Goal: Task Accomplishment & Management: Manage account settings

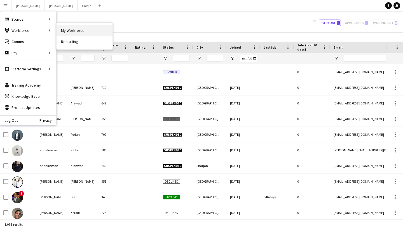
click at [72, 29] on link "My Workforce" at bounding box center [84, 30] width 56 height 11
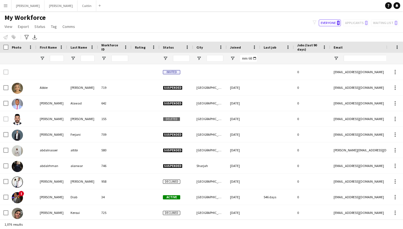
type input "**********"
click at [9, 27] on span "View" at bounding box center [8, 26] width 8 height 5
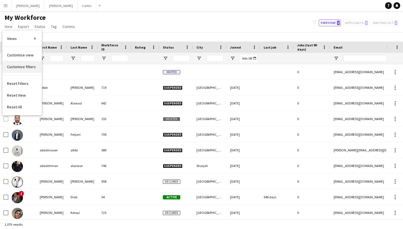
click at [25, 63] on link "Customise filters" at bounding box center [22, 67] width 39 height 12
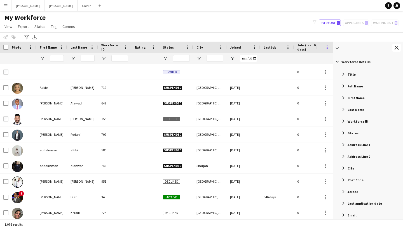
click at [396, 48] on app-icon "Close tool panel" at bounding box center [396, 48] width 4 height 4
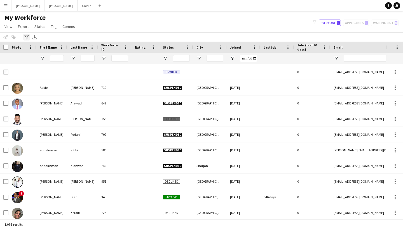
click at [26, 38] on icon at bounding box center [26, 37] width 4 height 4
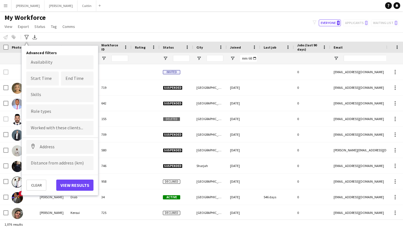
click at [48, 93] on div at bounding box center [59, 95] width 67 height 14
click at [36, 186] on button "Clear" at bounding box center [36, 185] width 20 height 11
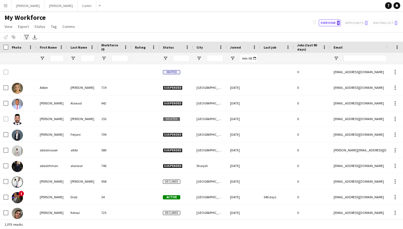
click at [25, 37] on icon "Advanced filters" at bounding box center [26, 37] width 4 height 4
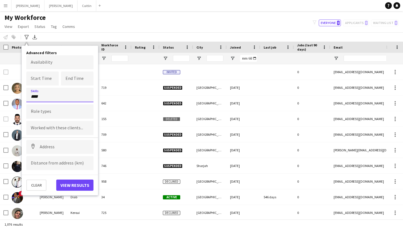
click at [47, 98] on input "****" at bounding box center [60, 96] width 58 height 5
type input "*"
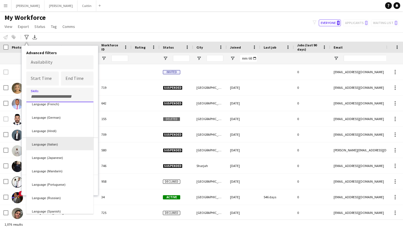
scroll to position [54, 0]
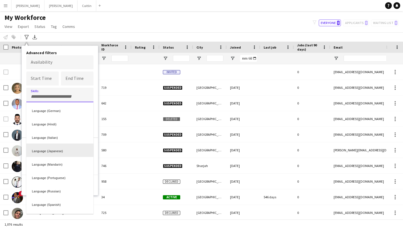
click at [51, 152] on div "Language (Japanese)" at bounding box center [59, 150] width 67 height 13
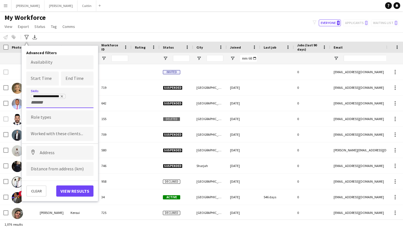
scroll to position [0, 0]
click at [79, 195] on button "View results" at bounding box center [74, 191] width 37 height 11
type input "**********"
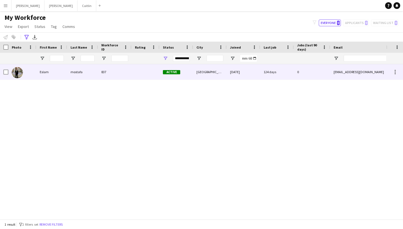
click at [119, 76] on div "837" at bounding box center [115, 71] width 34 height 15
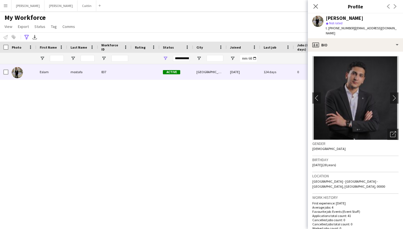
scroll to position [250, 0]
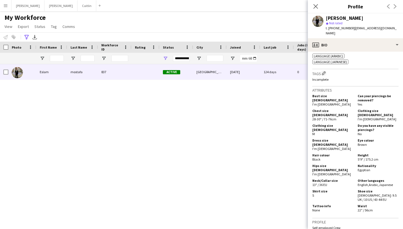
click at [154, 96] on div "[PERSON_NAME] 837 Active [GEOGRAPHIC_DATA] [DATE] 124 days 0 [EMAIL_ADDRESS][DO…" at bounding box center [193, 141] width 386 height 155
click at [312, 4] on app-icon "Close pop-in" at bounding box center [315, 7] width 8 height 8
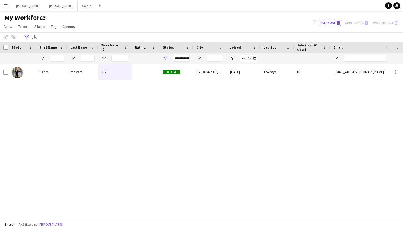
click at [8, 2] on button "Menu" at bounding box center [5, 5] width 11 height 11
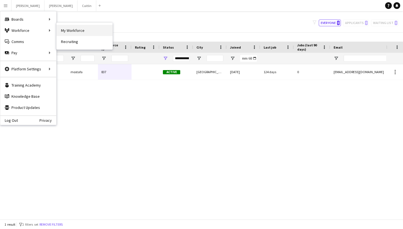
click at [60, 30] on link "My Workforce" at bounding box center [84, 30] width 56 height 11
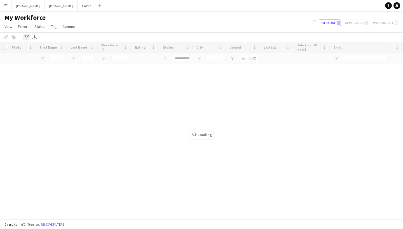
click at [27, 37] on icon at bounding box center [26, 37] width 4 height 4
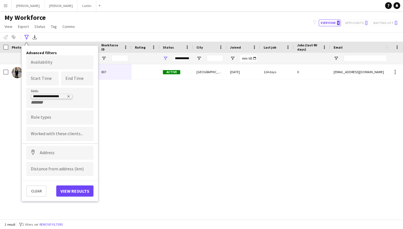
click at [69, 95] on icon "Remove tag" at bounding box center [68, 96] width 3 height 3
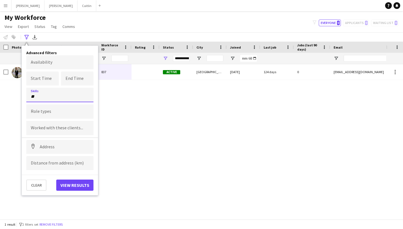
type input "*"
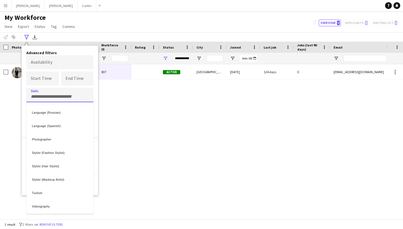
scroll to position [133, 0]
click at [137, 22] on div at bounding box center [201, 114] width 403 height 229
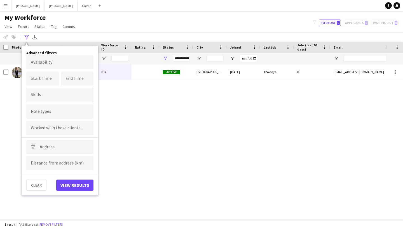
click at [286, 14] on div "My Workforce View Views Default view New view Update view Delete view Edit name…" at bounding box center [201, 22] width 403 height 19
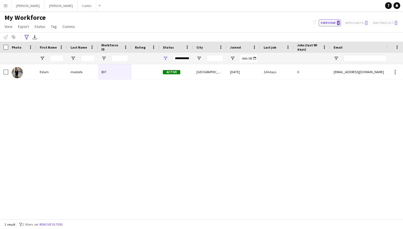
click at [6, 6] on app-icon "Menu" at bounding box center [5, 5] width 4 height 4
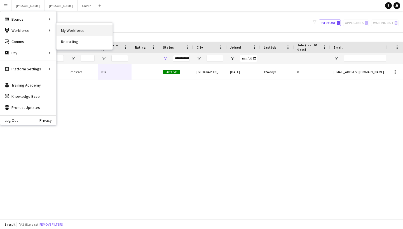
click at [72, 32] on link "My Workforce" at bounding box center [84, 30] width 56 height 11
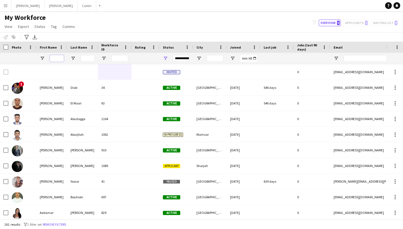
click at [60, 58] on input "First Name Filter Input" at bounding box center [57, 58] width 14 height 7
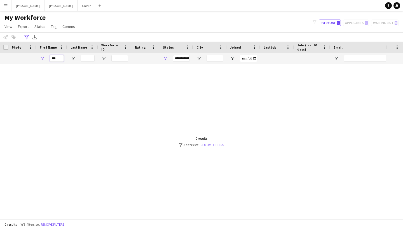
type input "***"
click at [213, 145] on link "Remove filters" at bounding box center [211, 145] width 23 height 4
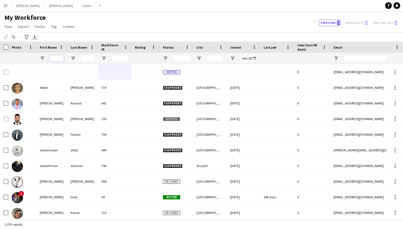
click at [56, 57] on input "First Name Filter Input" at bounding box center [57, 58] width 14 height 7
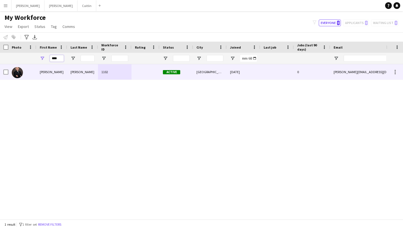
type input "****"
drag, startPoint x: 66, startPoint y: 68, endPoint x: 72, endPoint y: 78, distance: 11.8
click at [72, 78] on div "[PERSON_NAME]" at bounding box center [82, 71] width 31 height 15
click at [250, 74] on div "[DATE]" at bounding box center [243, 71] width 34 height 15
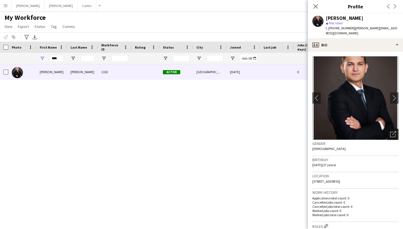
click at [393, 131] on icon "Open photos pop-in" at bounding box center [393, 134] width 6 height 6
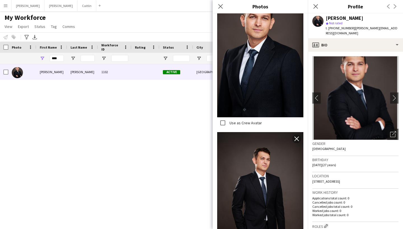
scroll to position [152, 0]
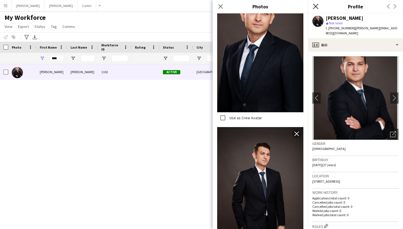
click at [317, 8] on icon "Close pop-in" at bounding box center [315, 6] width 5 height 5
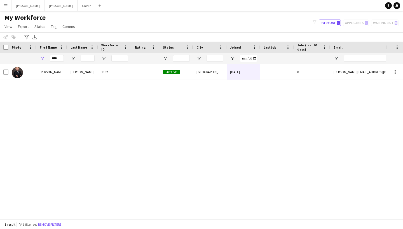
click at [8, 6] on button "Menu" at bounding box center [5, 5] width 11 height 11
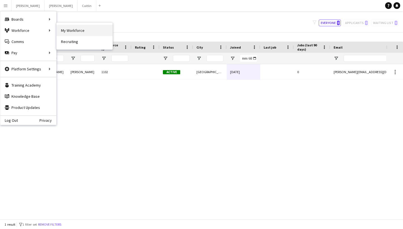
click at [60, 28] on link "My Workforce" at bounding box center [84, 30] width 56 height 11
type input "**********"
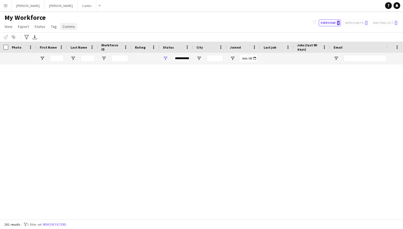
type input "****"
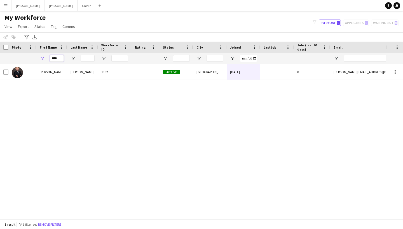
click at [63, 57] on input "****" at bounding box center [57, 58] width 14 height 7
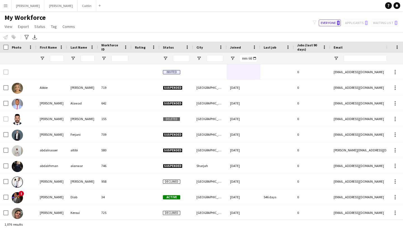
click at [126, 28] on div "My Workforce View Views Default view New view Update view Delete view Edit name…" at bounding box center [201, 22] width 403 height 19
click at [58, 60] on input "First Name Filter Input" at bounding box center [57, 58] width 14 height 7
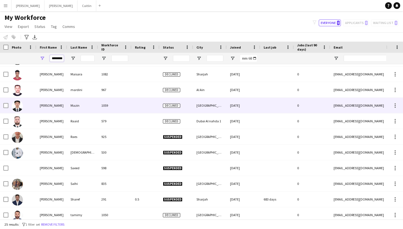
scroll to position [0, 0]
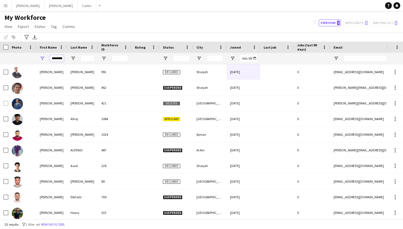
type input "********"
click at [121, 16] on div "My Workforce View Views Default view New view Update view Delete view Edit name…" at bounding box center [201, 22] width 403 height 19
click at [292, 20] on div "My Workforce View Views Default view New view Update view Delete view Edit name…" at bounding box center [201, 22] width 403 height 19
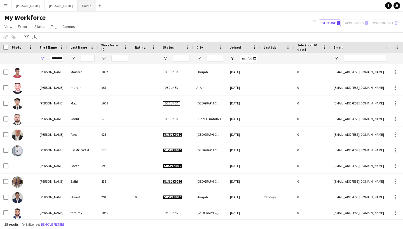
click at [77, 9] on button "[PERSON_NAME]" at bounding box center [86, 5] width 19 height 11
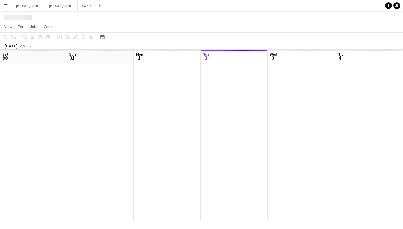
scroll to position [0, 134]
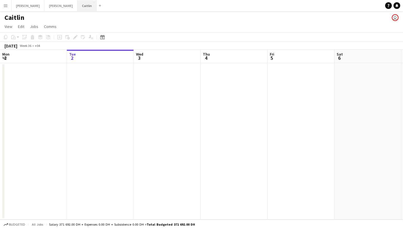
click at [77, 10] on button "[PERSON_NAME]" at bounding box center [86, 5] width 19 height 11
click at [77, 8] on button "[PERSON_NAME]" at bounding box center [86, 5] width 19 height 11
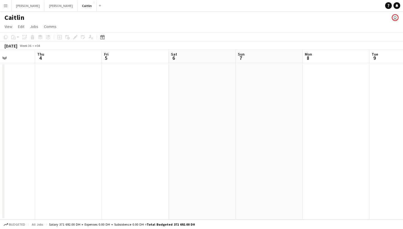
scroll to position [0, 195]
click at [8, 10] on button "Menu" at bounding box center [5, 5] width 11 height 11
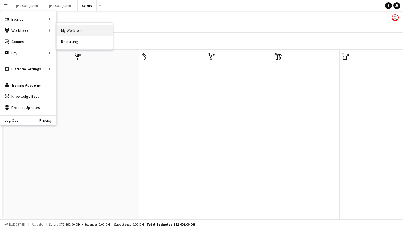
click at [66, 26] on link "My Workforce" at bounding box center [84, 30] width 56 height 11
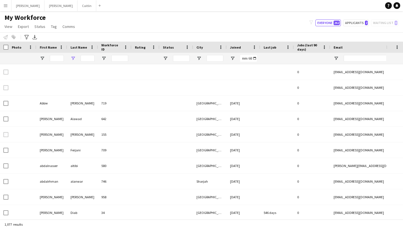
type input "********"
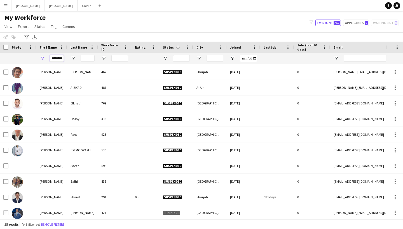
click at [61, 59] on input "********" at bounding box center [57, 58] width 14 height 7
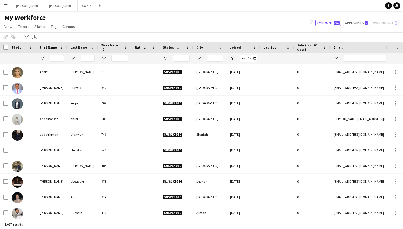
click at [101, 25] on div "My Workforce View Views Default view New view Update view Delete view Edit name…" at bounding box center [201, 22] width 403 height 19
click at [77, 9] on button "[PERSON_NAME]" at bounding box center [86, 5] width 19 height 11
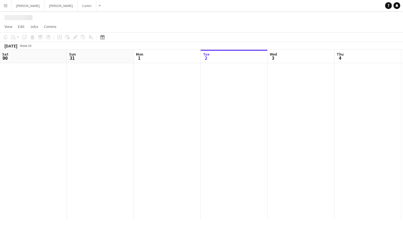
scroll to position [0, 134]
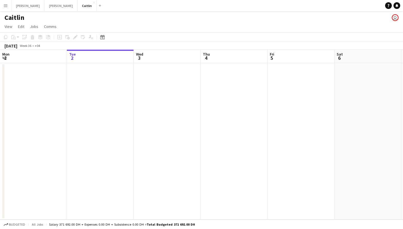
click at [7, 8] on app-icon "Menu" at bounding box center [5, 5] width 4 height 4
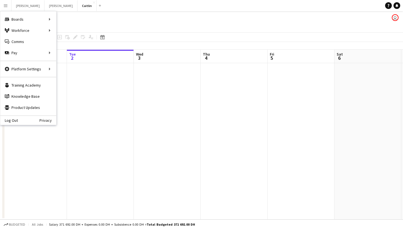
click at [112, 16] on div "Caitlin user" at bounding box center [201, 16] width 403 height 11
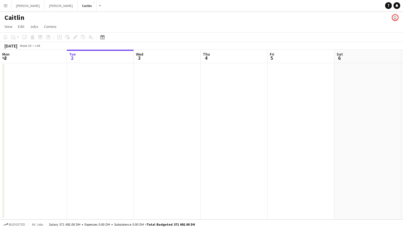
click at [0, 3] on button "Menu" at bounding box center [5, 5] width 11 height 11
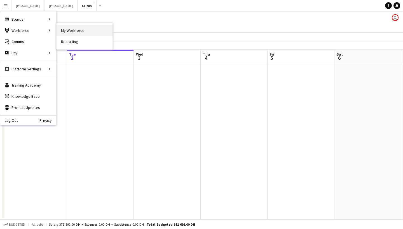
click at [72, 30] on link "My Workforce" at bounding box center [84, 30] width 56 height 11
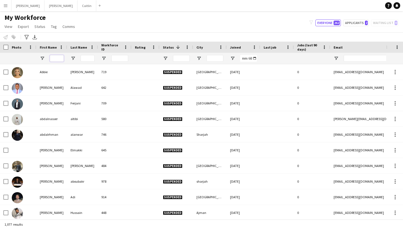
click at [55, 55] on input "First Name Filter Input" at bounding box center [57, 58] width 14 height 7
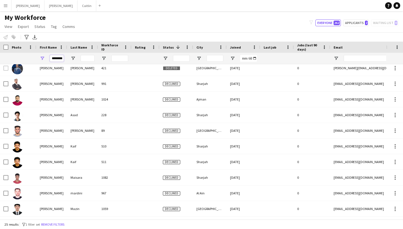
scroll to position [120, 0]
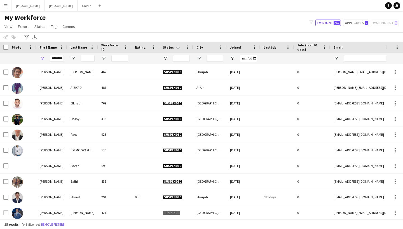
click at [147, 36] on div "Notify workforce Add to tag Select at least one crew to tag him or her. Advance…" at bounding box center [201, 36] width 403 height 9
click at [60, 58] on input "********" at bounding box center [57, 58] width 14 height 7
click at [60, 57] on input "********" at bounding box center [57, 58] width 14 height 7
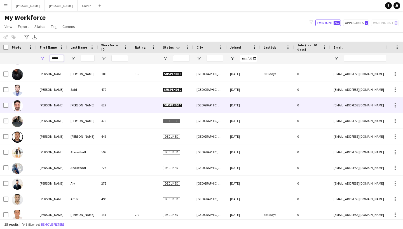
scroll to position [76, 0]
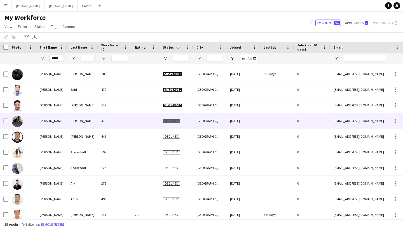
type input "*****"
click at [58, 124] on div "[PERSON_NAME]" at bounding box center [51, 120] width 31 height 15
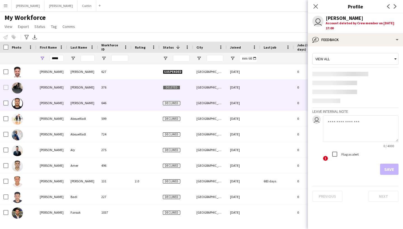
scroll to position [110, 0]
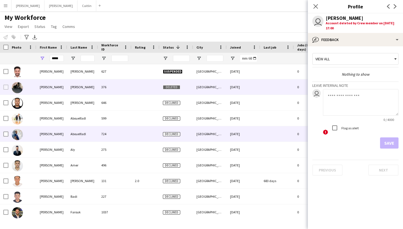
click at [58, 136] on div "[PERSON_NAME]" at bounding box center [51, 133] width 31 height 15
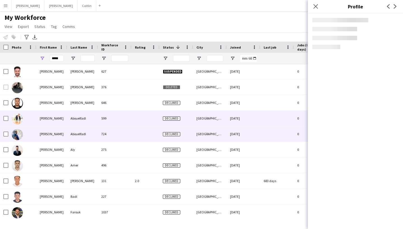
click at [58, 123] on div "[PERSON_NAME]" at bounding box center [51, 118] width 31 height 15
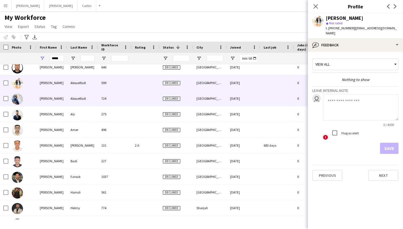
scroll to position [153, 0]
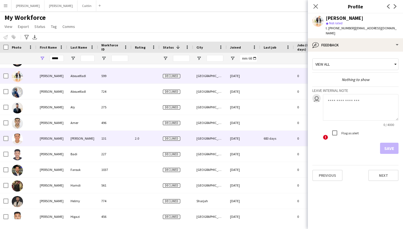
click at [56, 138] on div "[PERSON_NAME]" at bounding box center [51, 138] width 31 height 15
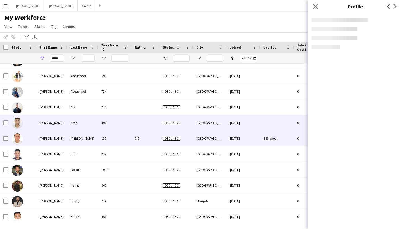
click at [56, 125] on div "[PERSON_NAME]" at bounding box center [51, 122] width 31 height 15
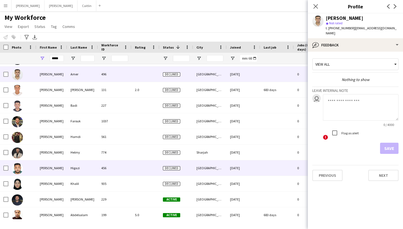
scroll to position [190, 0]
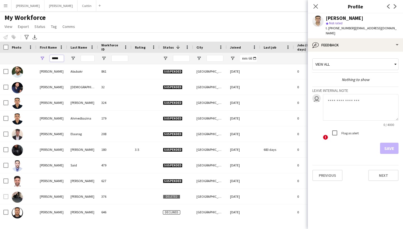
click at [55, 57] on input "*****" at bounding box center [57, 58] width 14 height 7
click at [86, 60] on input "Last Name Filter Input" at bounding box center [88, 58] width 14 height 7
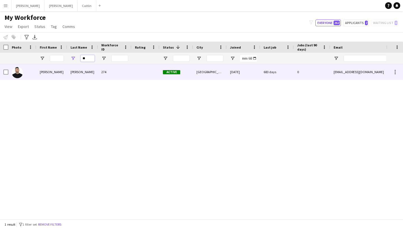
type input "*"
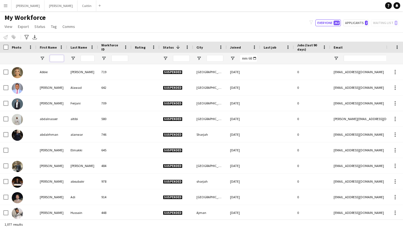
click at [60, 59] on input "First Name Filter Input" at bounding box center [57, 58] width 14 height 7
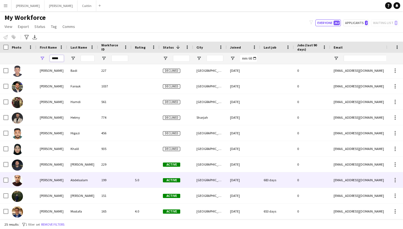
type input "*****"
click at [47, 185] on div "[PERSON_NAME]" at bounding box center [51, 179] width 31 height 15
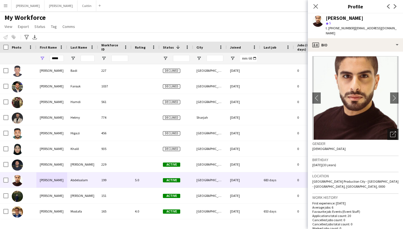
click at [396, 129] on div "Open photos pop-in" at bounding box center [392, 134] width 11 height 11
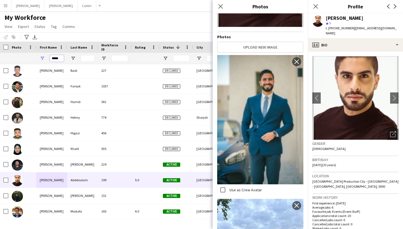
click at [59, 59] on input "*****" at bounding box center [57, 58] width 14 height 7
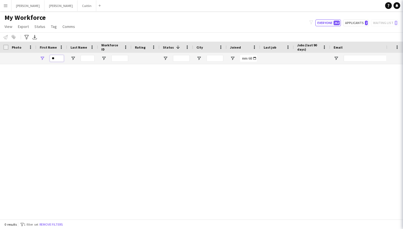
scroll to position [0, 0]
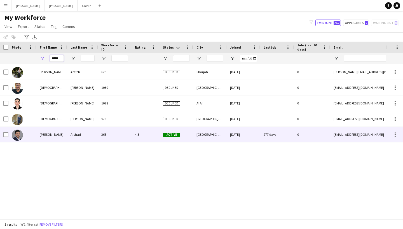
type input "*****"
click at [53, 132] on div "[PERSON_NAME]" at bounding box center [51, 134] width 31 height 15
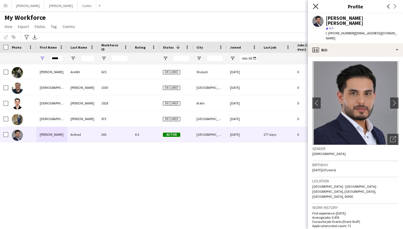
click at [315, 6] on icon at bounding box center [315, 6] width 5 height 5
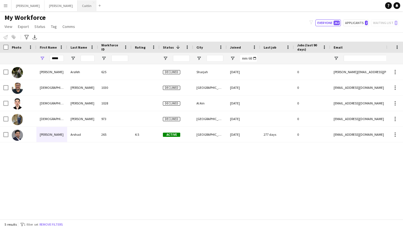
click at [77, 7] on button "[PERSON_NAME]" at bounding box center [86, 5] width 19 height 11
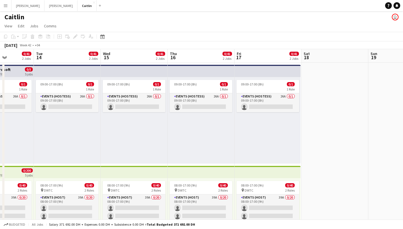
scroll to position [0, 166]
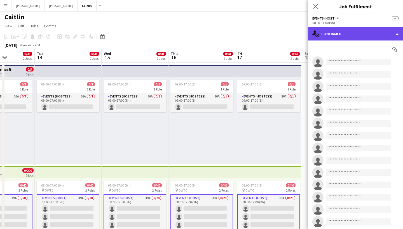
click at [340, 34] on div "single-neutral-actions-check-2 Confirmed" at bounding box center [354, 33] width 95 height 13
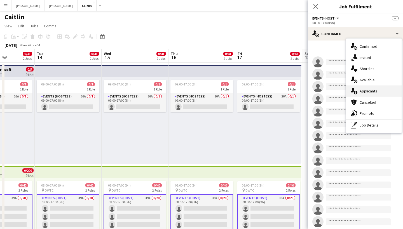
click at [361, 89] on span "Applicants" at bounding box center [368, 91] width 18 height 5
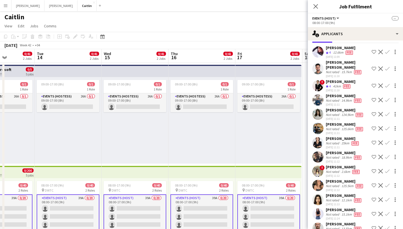
scroll to position [23, 0]
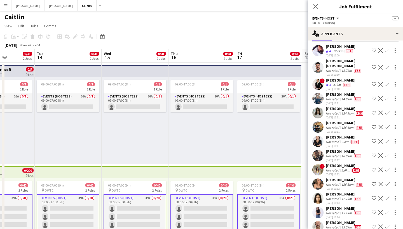
click at [336, 97] on div "Not rated" at bounding box center [332, 99] width 15 height 4
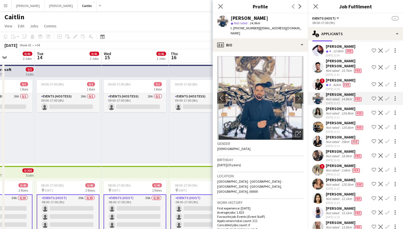
click at [333, 83] on div "41km" at bounding box center [337, 85] width 10 height 5
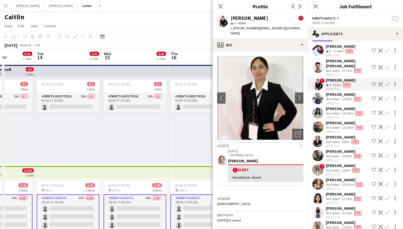
click at [342, 97] on div "14.9km" at bounding box center [346, 99] width 13 height 4
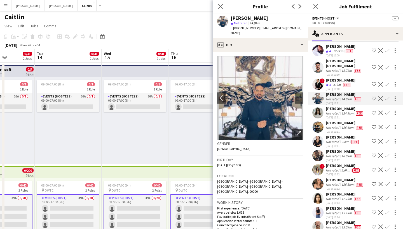
click at [341, 111] on div "124.9km" at bounding box center [347, 113] width 14 height 4
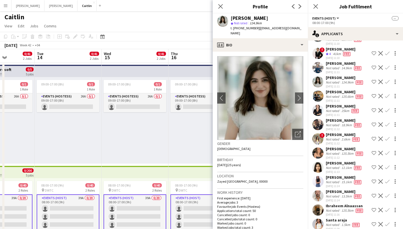
scroll to position [58, 0]
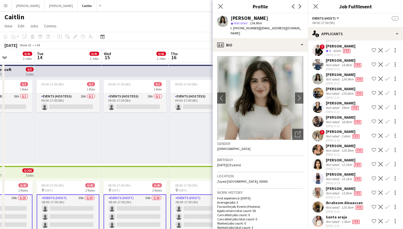
click at [340, 91] on div "125.6km" at bounding box center [347, 93] width 14 height 4
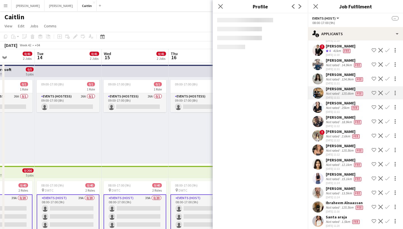
click at [340, 101] on div "[PERSON_NAME]" at bounding box center [342, 103] width 34 height 5
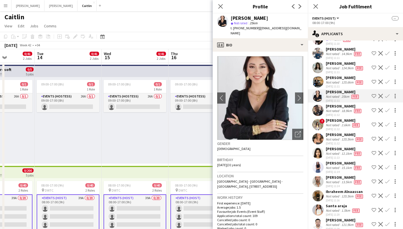
scroll to position [74, 0]
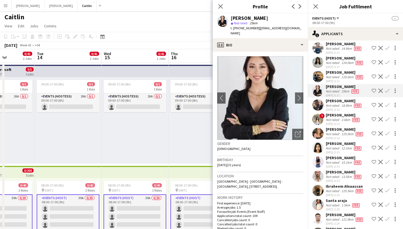
click at [335, 108] on div "[DATE] 11:12" at bounding box center [343, 110] width 37 height 4
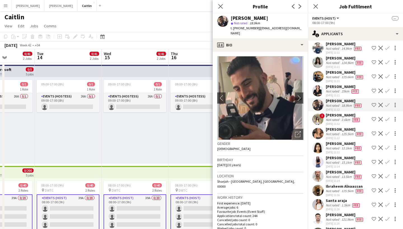
click at [334, 118] on div "Not rated" at bounding box center [332, 120] width 15 height 4
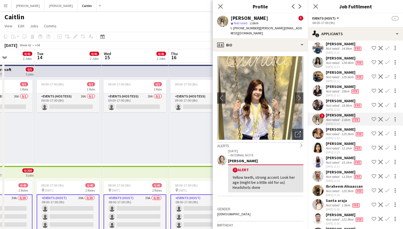
click at [336, 132] on div "Not rated" at bounding box center [332, 134] width 15 height 4
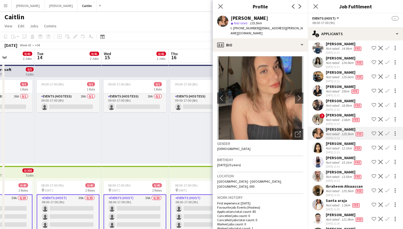
click at [335, 141] on div "[PERSON_NAME]" at bounding box center [343, 143] width 37 height 5
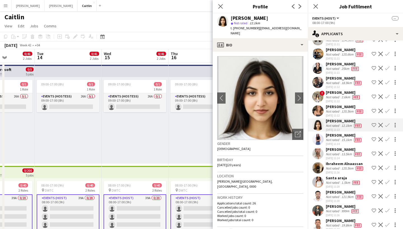
scroll to position [97, 0]
click at [335, 161] on div "Ibraheem Alnaassan" at bounding box center [344, 163] width 38 height 5
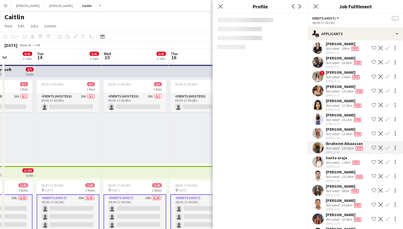
scroll to position [117, 0]
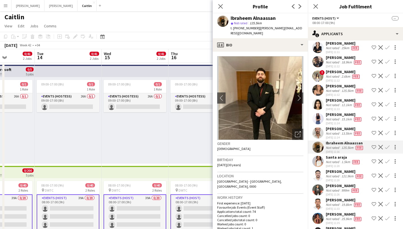
click at [335, 164] on div "[DATE] 11:20" at bounding box center [342, 166] width 35 height 4
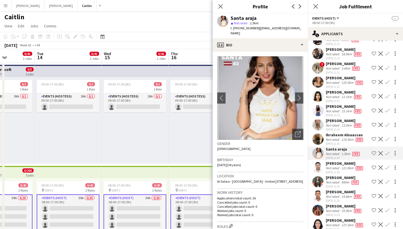
scroll to position [126, 0]
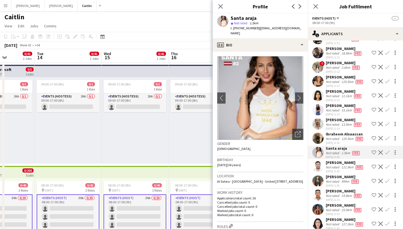
click at [335, 165] on div "Not rated" at bounding box center [332, 167] width 15 height 4
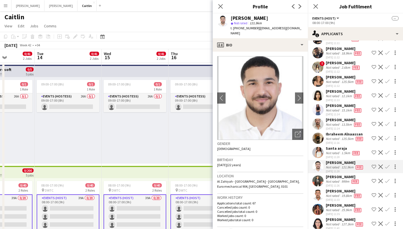
click at [335, 174] on div "[PERSON_NAME]" at bounding box center [342, 176] width 34 height 5
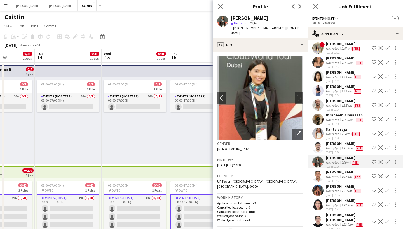
click at [336, 175] on div "Not rated" at bounding box center [332, 177] width 15 height 4
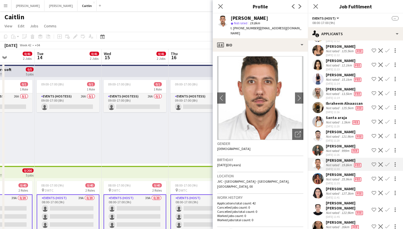
click at [336, 177] on div "Not rated" at bounding box center [332, 179] width 15 height 4
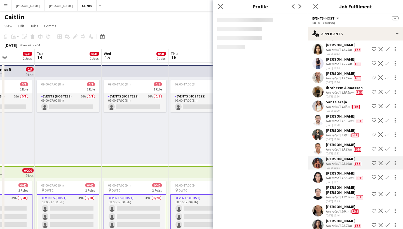
scroll to position [174, 0]
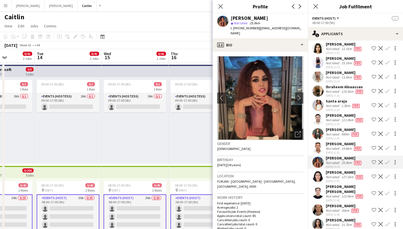
click at [336, 175] on div "Not rated" at bounding box center [332, 177] width 15 height 4
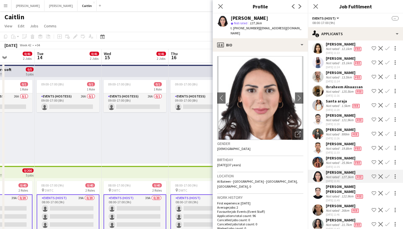
scroll to position [269, 0]
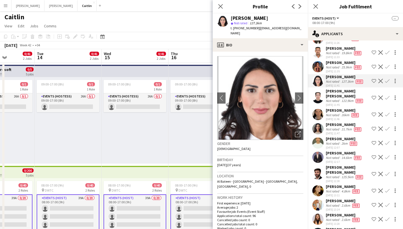
click at [336, 127] on div "Not rated" at bounding box center [332, 129] width 15 height 4
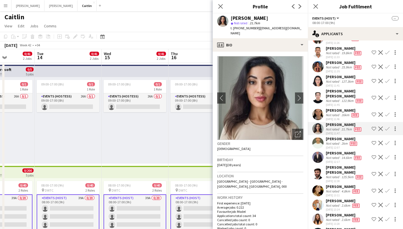
click at [333, 141] on div "Not rated" at bounding box center [332, 143] width 15 height 4
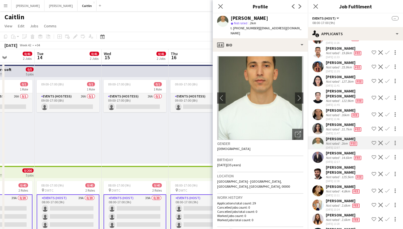
click at [334, 165] on div "[PERSON_NAME] [PERSON_NAME]" at bounding box center [347, 170] width 44 height 10
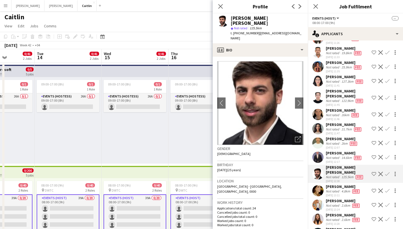
drag, startPoint x: 254, startPoint y: 29, endPoint x: 237, endPoint y: 29, distance: 17.3
click at [237, 31] on span "t. [PHONE_NUMBER]" at bounding box center [244, 33] width 29 height 4
click at [333, 151] on div "[PERSON_NAME]" at bounding box center [343, 153] width 37 height 5
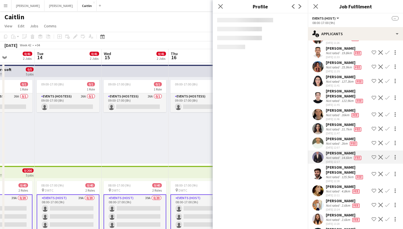
click at [333, 189] on div "Not rated" at bounding box center [332, 191] width 15 height 4
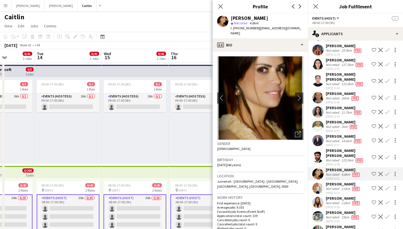
click at [333, 191] on div "[DATE] 13:14" at bounding box center [342, 193] width 35 height 4
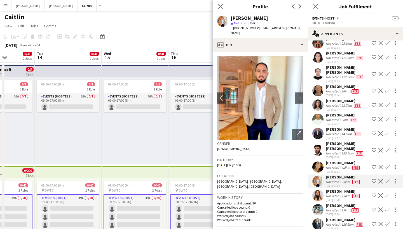
scroll to position [293, 0]
click at [297, 131] on icon "Open photos pop-in" at bounding box center [298, 134] width 6 height 6
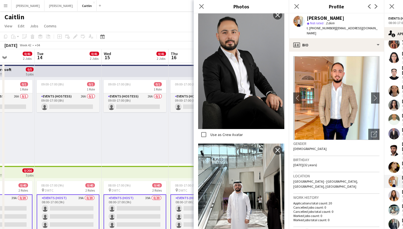
scroll to position [261, 0]
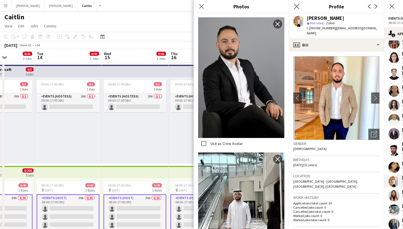
click at [299, 9] on app-icon "Close pop-in" at bounding box center [296, 7] width 8 height 8
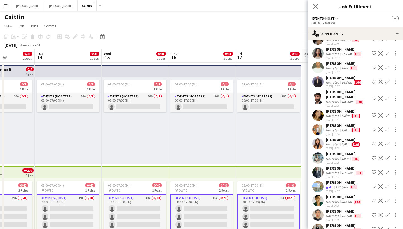
scroll to position [354, 0]
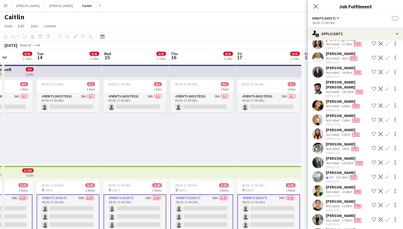
click at [335, 147] on div "Not rated" at bounding box center [332, 149] width 15 height 4
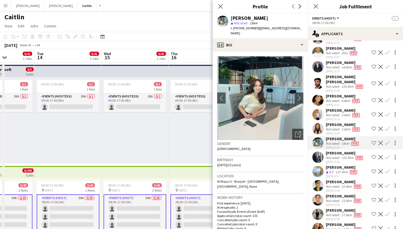
scroll to position [360, 0]
click at [341, 155] on div "125.5km" at bounding box center [347, 157] width 14 height 4
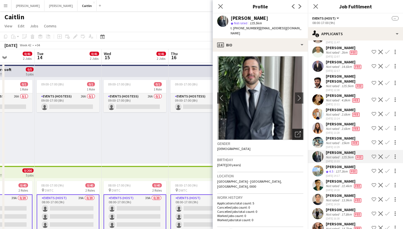
click at [299, 131] on icon "Open photos pop-in" at bounding box center [298, 134] width 6 height 6
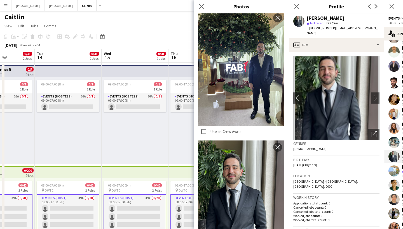
scroll to position [124, 0]
drag, startPoint x: 347, startPoint y: 18, endPoint x: 304, endPoint y: 18, distance: 42.8
click at [304, 18] on div "[PERSON_NAME] star Not rated 125.5km t. [PHONE_NUMBER] | [EMAIL_ADDRESS][DOMAIN…" at bounding box center [335, 25] width 95 height 25
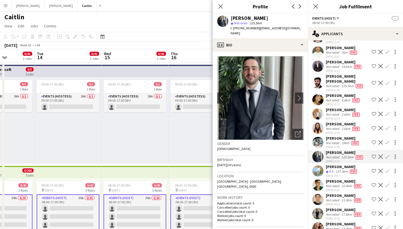
copy div "[PERSON_NAME]"
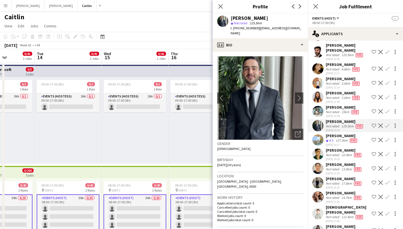
scroll to position [394, 0]
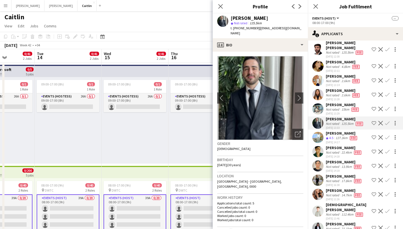
click at [342, 150] on div "22.4km" at bounding box center [346, 152] width 13 height 4
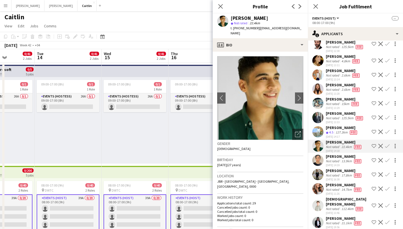
scroll to position [399, 0]
click at [337, 159] on div "Not rated" at bounding box center [332, 161] width 15 height 4
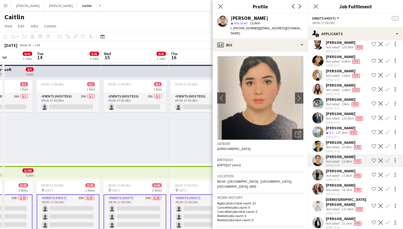
scroll to position [5, 0]
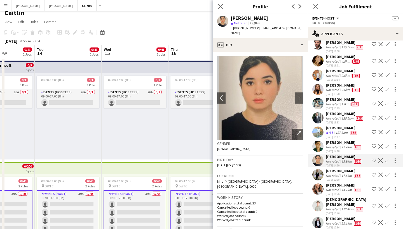
click at [351, 169] on div "[PERSON_NAME]" at bounding box center [343, 171] width 37 height 5
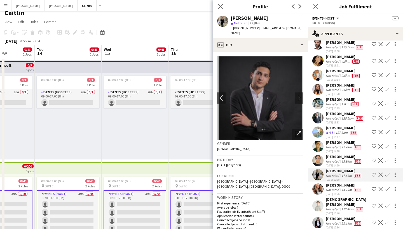
click at [342, 192] on div "[DATE] 11:26" at bounding box center [343, 194] width 37 height 4
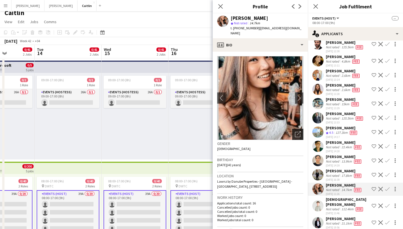
click at [297, 131] on icon "Open photos pop-in" at bounding box center [298, 134] width 6 height 6
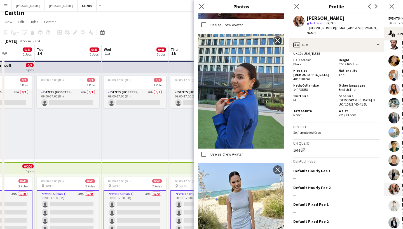
scroll to position [507, 0]
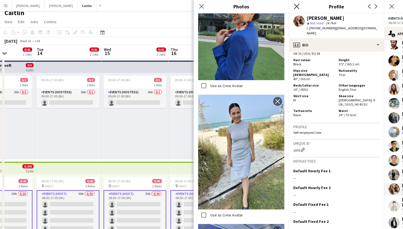
click at [296, 7] on icon "Close pop-in" at bounding box center [296, 6] width 5 height 5
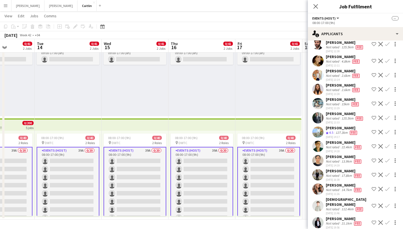
scroll to position [48, 0]
click at [333, 188] on div "Not rated" at bounding box center [332, 190] width 15 height 4
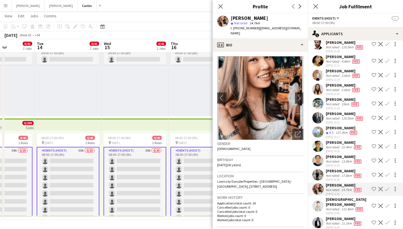
click at [331, 207] on div "Not rated" at bounding box center [332, 209] width 15 height 4
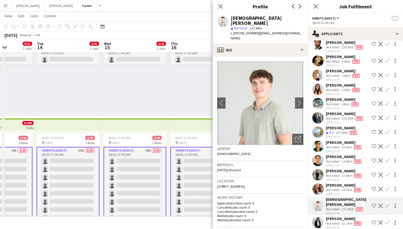
click at [337, 216] on div "[PERSON_NAME]" at bounding box center [343, 218] width 37 height 5
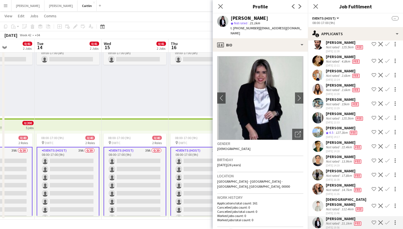
click at [339, 229] on div "[PERSON_NAME]" at bounding box center [343, 233] width 37 height 5
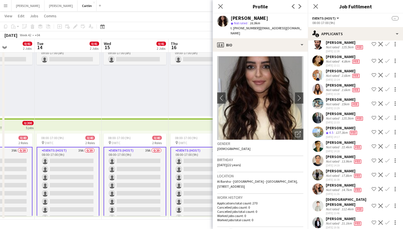
click at [338, 221] on div "Not rated" at bounding box center [332, 223] width 15 height 4
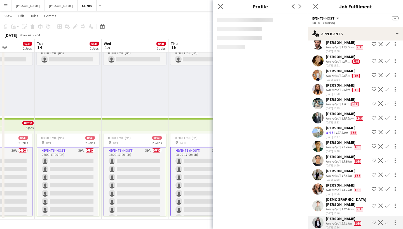
click at [338, 207] on div "Not rated" at bounding box center [332, 209] width 15 height 4
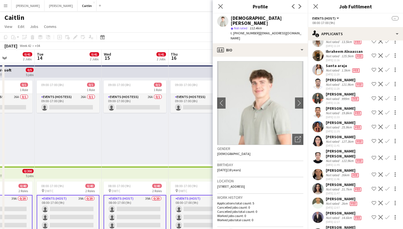
scroll to position [198, 0]
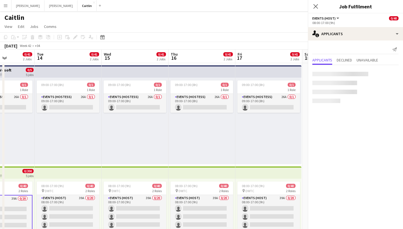
scroll to position [0, 0]
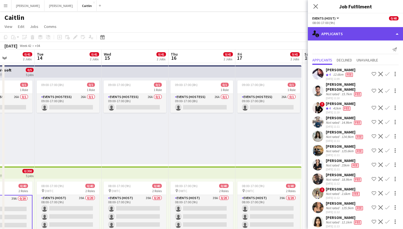
click at [336, 35] on div "single-neutral-actions-information Applicants" at bounding box center [354, 33] width 95 height 13
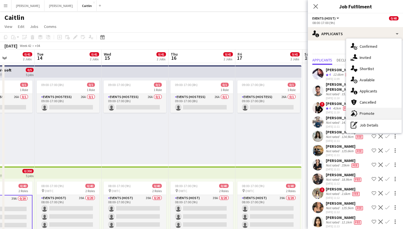
click at [365, 117] on div "advertising-megaphone Promote" at bounding box center [373, 113] width 55 height 11
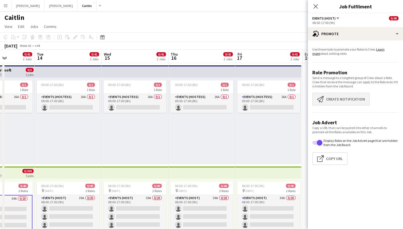
click at [339, 102] on button "Create notification Create notification" at bounding box center [340, 99] width 57 height 13
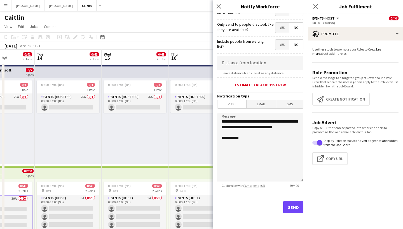
scroll to position [79, 0]
click at [291, 208] on button "Send" at bounding box center [293, 207] width 20 height 12
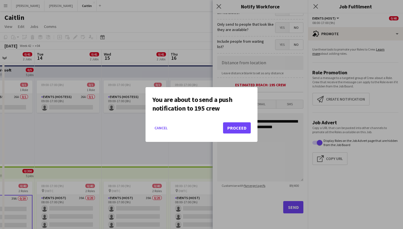
click at [235, 124] on button "Proceed" at bounding box center [237, 127] width 28 height 11
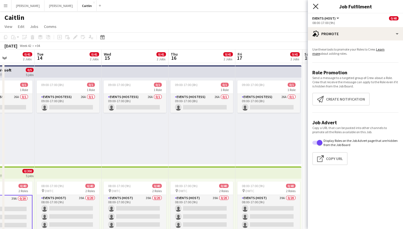
click at [316, 7] on icon "Close pop-in" at bounding box center [315, 6] width 5 height 5
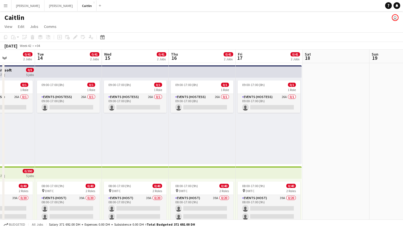
drag, startPoint x: 5, startPoint y: 5, endPoint x: 8, endPoint y: 11, distance: 7.1
click at [5, 5] on app-icon "Menu" at bounding box center [5, 5] width 4 height 4
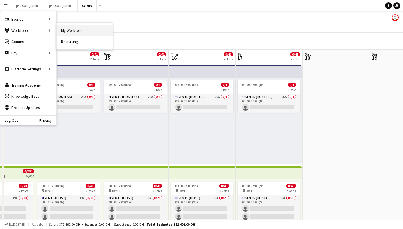
click at [84, 28] on link "My Workforce" at bounding box center [84, 30] width 56 height 11
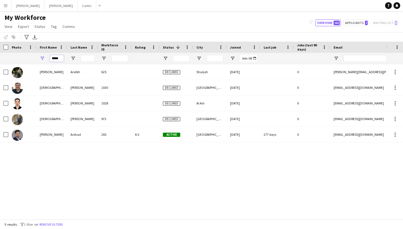
click at [58, 56] on input "*****" at bounding box center [57, 58] width 14 height 7
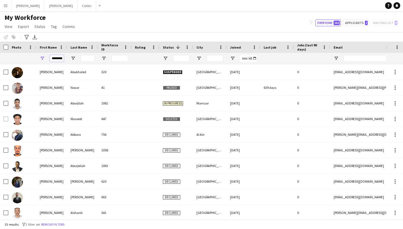
type input "********"
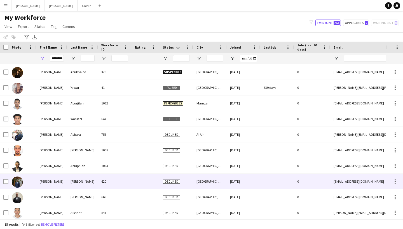
drag, startPoint x: 55, startPoint y: 68, endPoint x: 76, endPoint y: 188, distance: 122.0
click at [76, 188] on div "[PERSON_NAME]" at bounding box center [82, 181] width 31 height 15
click at [76, 185] on div "[PERSON_NAME]" at bounding box center [82, 181] width 31 height 15
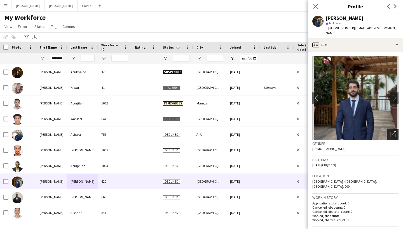
click at [392, 136] on icon "Open photos pop-in" at bounding box center [393, 134] width 6 height 6
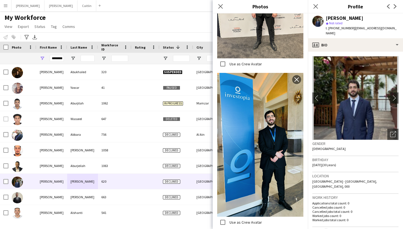
scroll to position [1051, 0]
click at [313, 7] on icon "Close pop-in" at bounding box center [315, 6] width 5 height 5
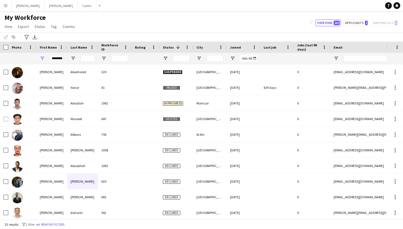
click at [8, 9] on button "Menu" at bounding box center [5, 5] width 11 height 11
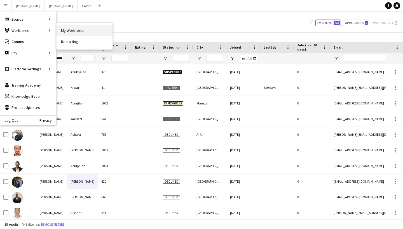
click at [74, 26] on link "My Workforce" at bounding box center [84, 30] width 56 height 11
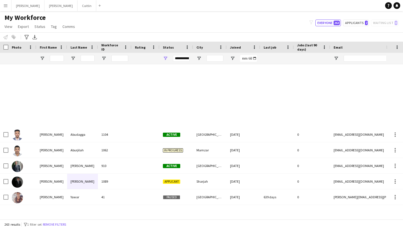
type input "********"
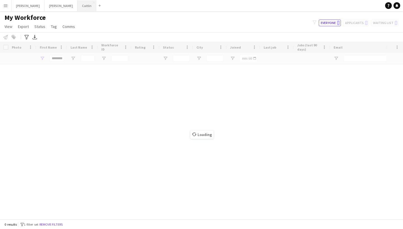
click at [77, 7] on button "[PERSON_NAME]" at bounding box center [86, 5] width 19 height 11
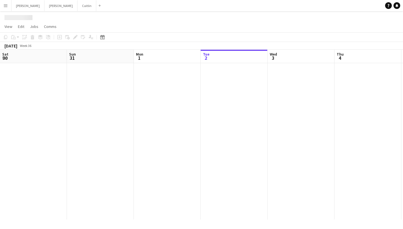
scroll to position [0, 134]
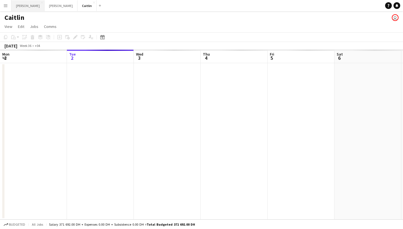
click at [16, 3] on button "[PERSON_NAME]" at bounding box center [27, 5] width 33 height 11
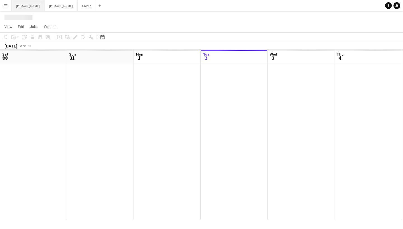
scroll to position [0, 134]
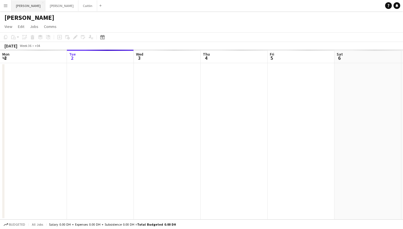
click at [26, 3] on button "[PERSON_NAME]" at bounding box center [28, 5] width 34 height 11
drag, startPoint x: 58, startPoint y: 6, endPoint x: 15, endPoint y: 6, distance: 42.8
click at [15, 6] on div "[PERSON_NAME] [PERSON_NAME] Close Caitlin Close Add" at bounding box center [57, 5] width 93 height 11
click at [78, 6] on button "[PERSON_NAME]" at bounding box center [87, 5] width 19 height 11
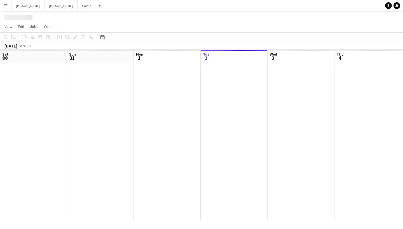
scroll to position [0, 134]
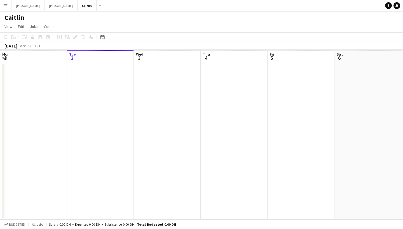
click at [75, 2] on app-navbar "Menu Boards Boards Boards All jobs Status Workforce Workforce My Workforce Recr…" at bounding box center [201, 5] width 403 height 11
drag, startPoint x: 53, startPoint y: 5, endPoint x: 28, endPoint y: 14, distance: 26.8
click at [28, 14] on div "Menu Boards Boards Boards All jobs Status Workforce Workforce My Workforce Recr…" at bounding box center [201, 114] width 403 height 229
click at [6, 7] on app-icon "Menu" at bounding box center [5, 5] width 4 height 4
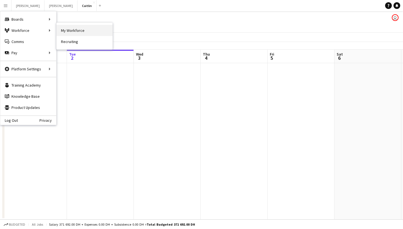
click at [63, 29] on link "My Workforce" at bounding box center [84, 30] width 56 height 11
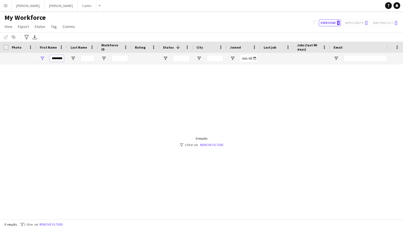
click at [57, 58] on input "********" at bounding box center [57, 58] width 14 height 7
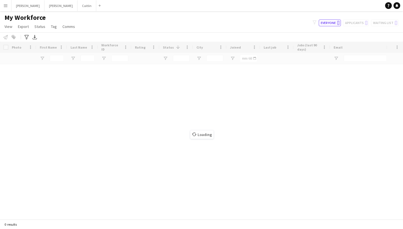
click at [144, 31] on div "My Workforce View Views Default view New view Update view Delete view Edit name…" at bounding box center [201, 22] width 403 height 19
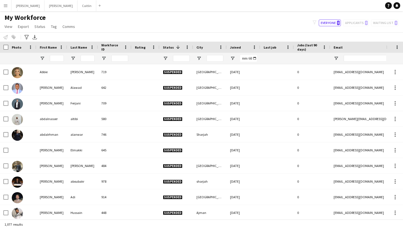
click at [2, 8] on button "Menu" at bounding box center [5, 5] width 11 height 11
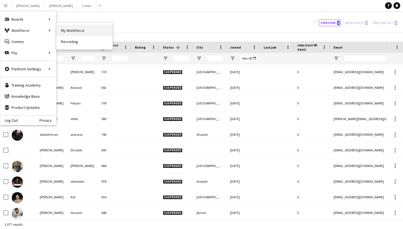
click at [61, 28] on link "My Workforce" at bounding box center [84, 30] width 56 height 11
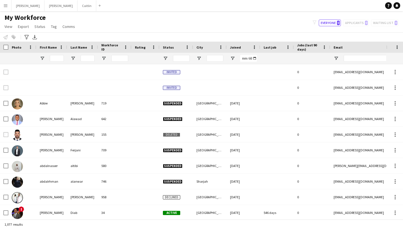
click at [2, 3] on button "Menu" at bounding box center [5, 5] width 11 height 11
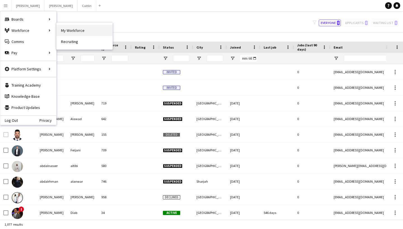
click at [75, 28] on link "My Workforce" at bounding box center [84, 30] width 56 height 11
type input "**********"
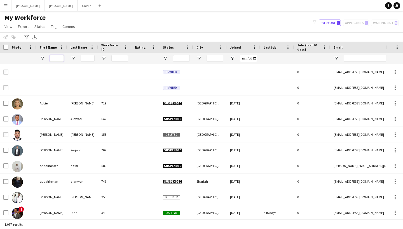
click at [58, 57] on input "First Name Filter Input" at bounding box center [57, 58] width 14 height 7
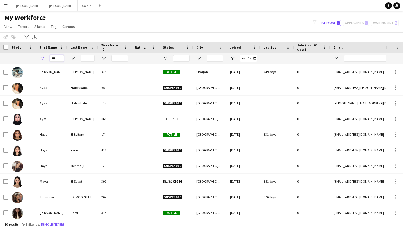
type input "***"
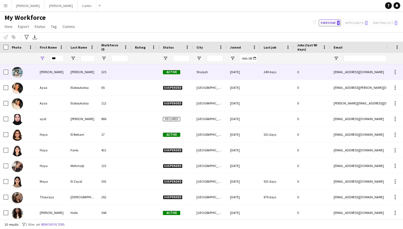
drag, startPoint x: 52, startPoint y: 70, endPoint x: 72, endPoint y: 74, distance: 19.9
click at [72, 74] on div "[PERSON_NAME]" at bounding box center [82, 71] width 31 height 15
click at [200, 69] on div "Sharjah" at bounding box center [210, 71] width 34 height 15
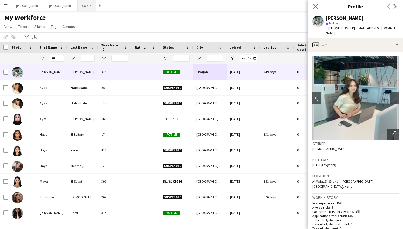
click at [77, 10] on button "[PERSON_NAME]" at bounding box center [86, 5] width 19 height 11
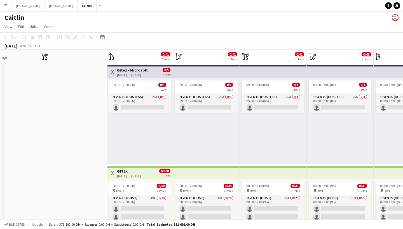
scroll to position [0, 164]
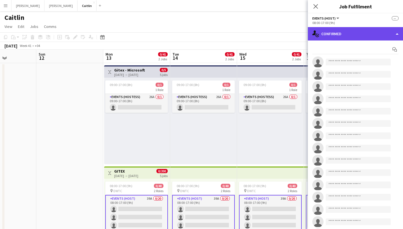
click at [340, 36] on div "single-neutral-actions-check-2 Confirmed" at bounding box center [354, 33] width 95 height 13
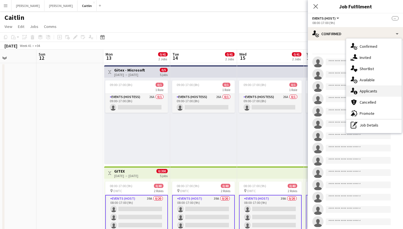
click at [365, 87] on div "single-neutral-actions-information Applicants" at bounding box center [373, 91] width 55 height 11
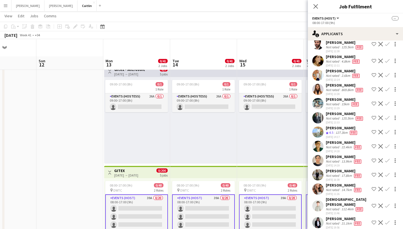
scroll to position [17, 0]
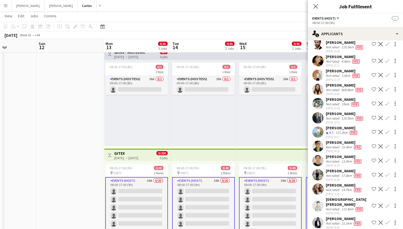
click at [335, 216] on div "[PERSON_NAME]" at bounding box center [343, 218] width 37 height 5
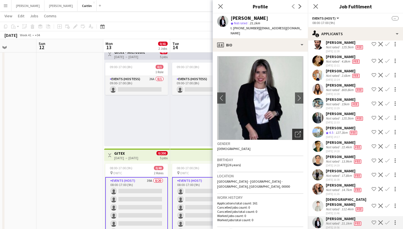
click at [297, 131] on icon "Open photos pop-in" at bounding box center [298, 134] width 6 height 6
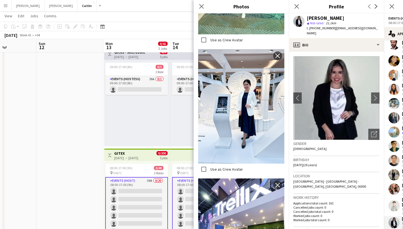
scroll to position [949, 0]
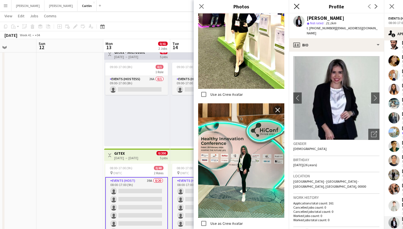
click at [295, 6] on icon "Close pop-in" at bounding box center [296, 6] width 5 height 5
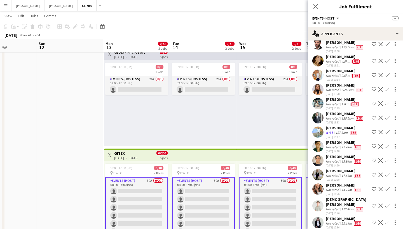
click at [84, 99] on app-date-cell at bounding box center [69, 147] width 67 height 205
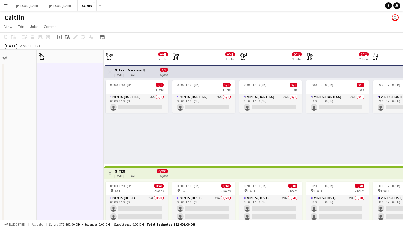
scroll to position [0, 0]
click at [4, 4] on app-icon "Menu" at bounding box center [5, 5] width 4 height 4
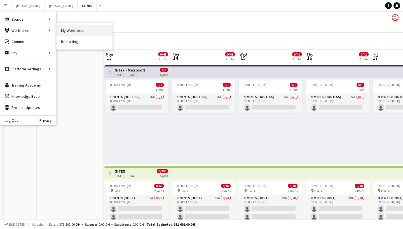
click at [70, 31] on link "My Workforce" at bounding box center [84, 30] width 56 height 11
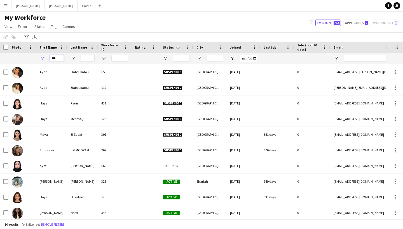
click at [58, 58] on input "***" at bounding box center [57, 58] width 14 height 7
click at [59, 58] on input "***" at bounding box center [57, 58] width 14 height 7
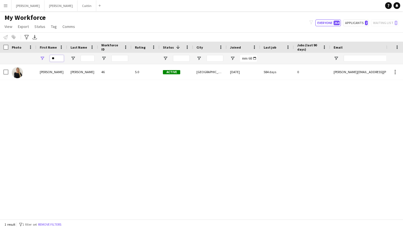
type input "*"
type input "*****"
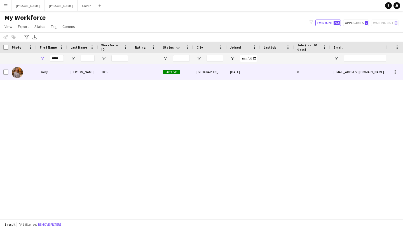
click at [100, 77] on div "1095" at bounding box center [115, 71] width 34 height 15
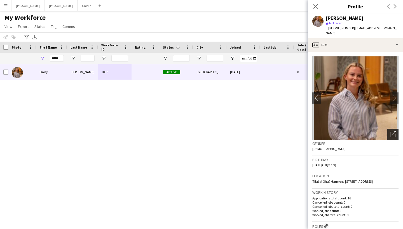
click at [390, 129] on div "Open photos pop-in" at bounding box center [392, 134] width 11 height 11
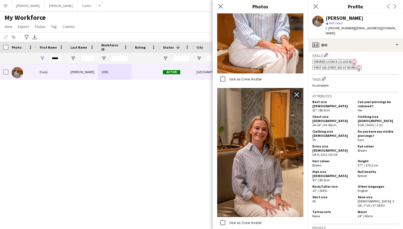
scroll to position [210, 0]
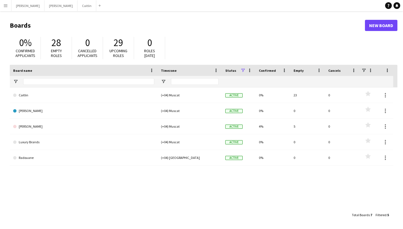
click at [5, 4] on app-icon "Menu" at bounding box center [5, 5] width 4 height 4
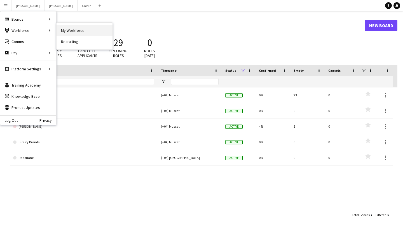
click at [64, 30] on link "My Workforce" at bounding box center [84, 30] width 56 height 11
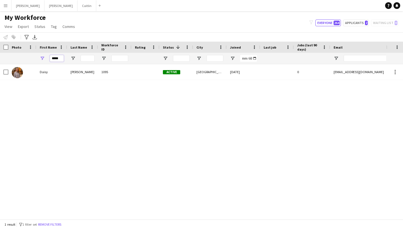
click at [53, 58] on input "*****" at bounding box center [57, 58] width 14 height 7
click at [54, 58] on input "*****" at bounding box center [57, 58] width 14 height 7
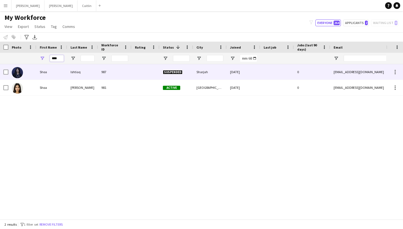
type input "****"
click at [59, 72] on div "Shoa" at bounding box center [51, 71] width 31 height 15
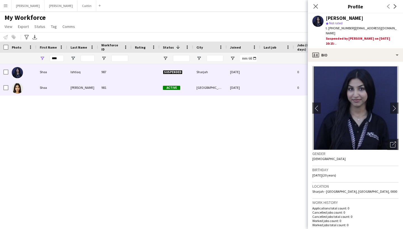
click at [60, 86] on div "Shoa" at bounding box center [51, 87] width 31 height 15
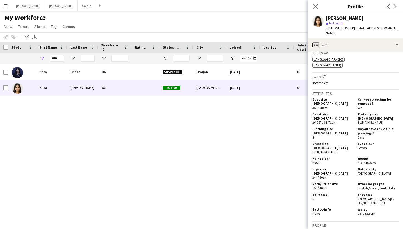
scroll to position [226, 0]
